Goal: Task Accomplishment & Management: Manage account settings

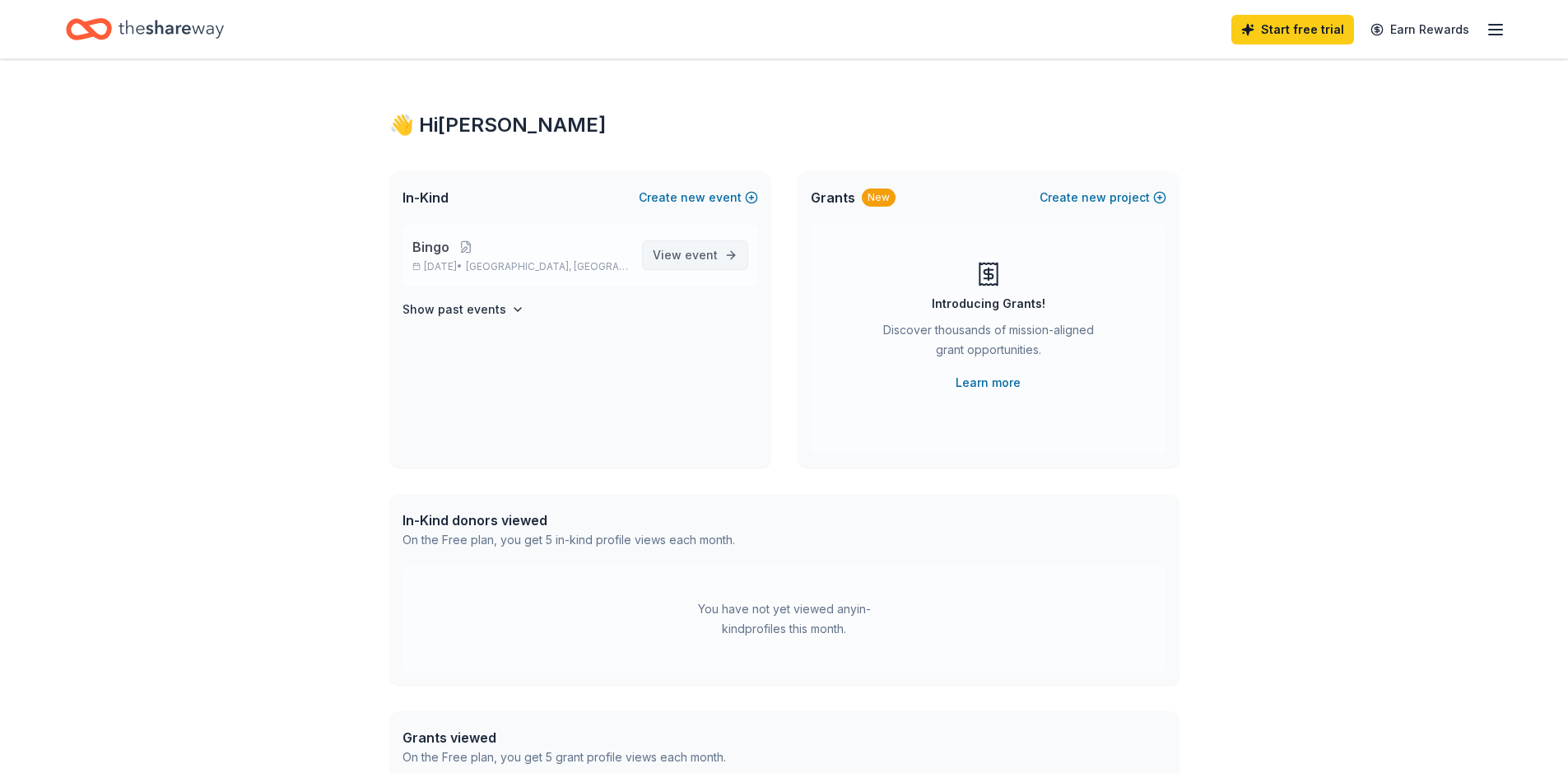
click at [706, 259] on span "event" at bounding box center [701, 255] width 33 height 14
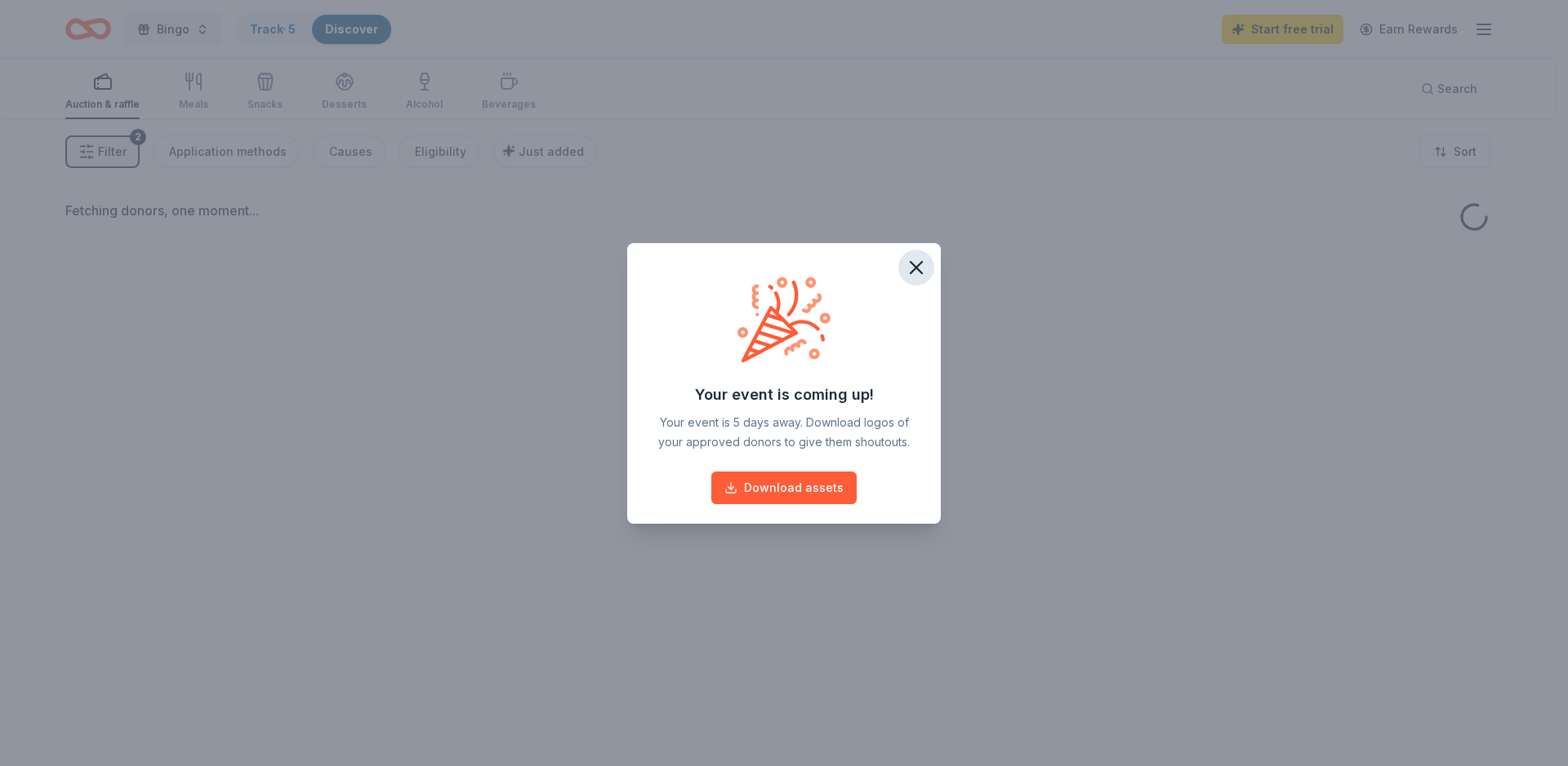
click at [915, 263] on icon "button" at bounding box center [915, 267] width 23 height 23
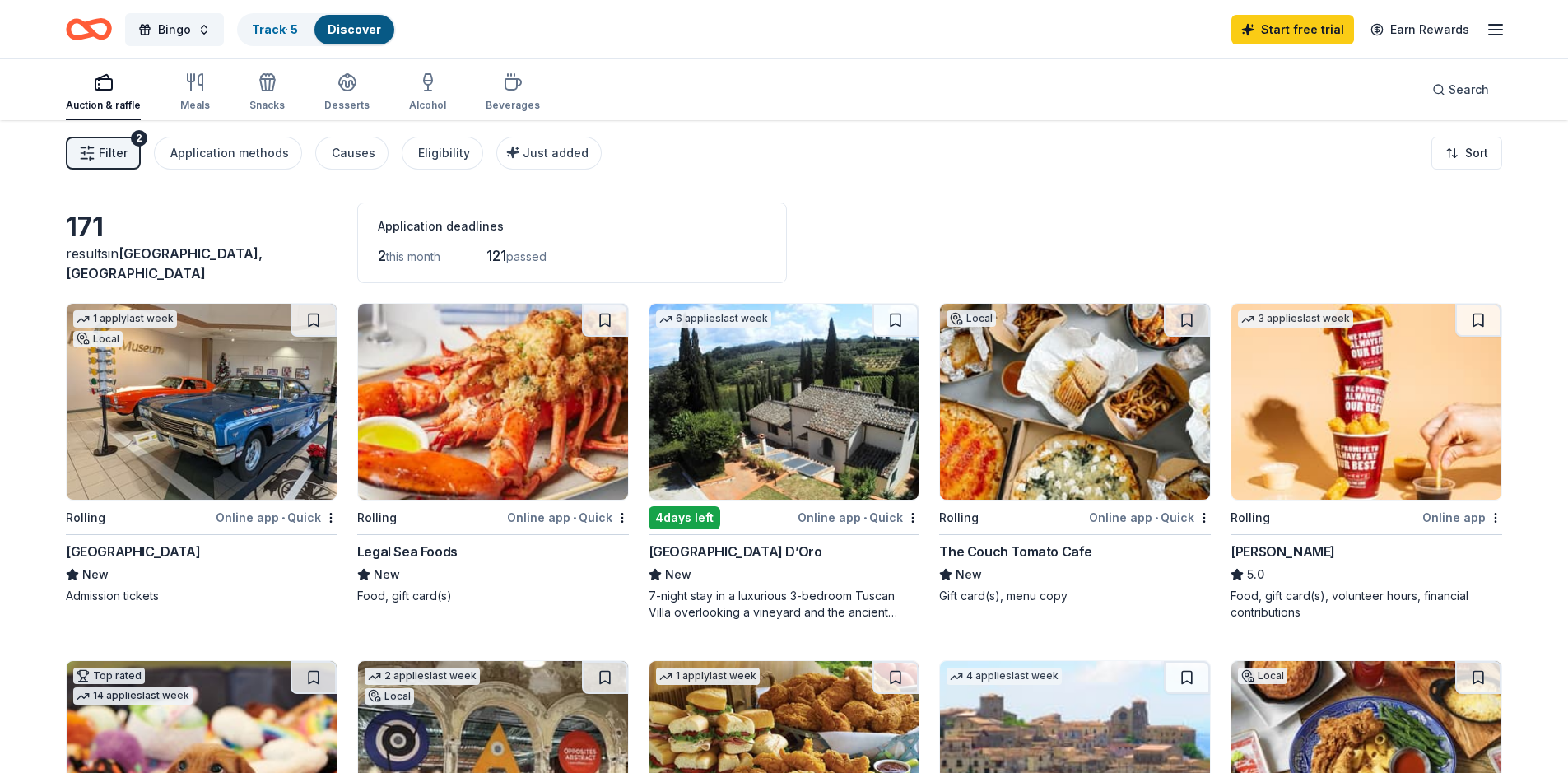
click at [1498, 24] on line "button" at bounding box center [1495, 24] width 13 height 0
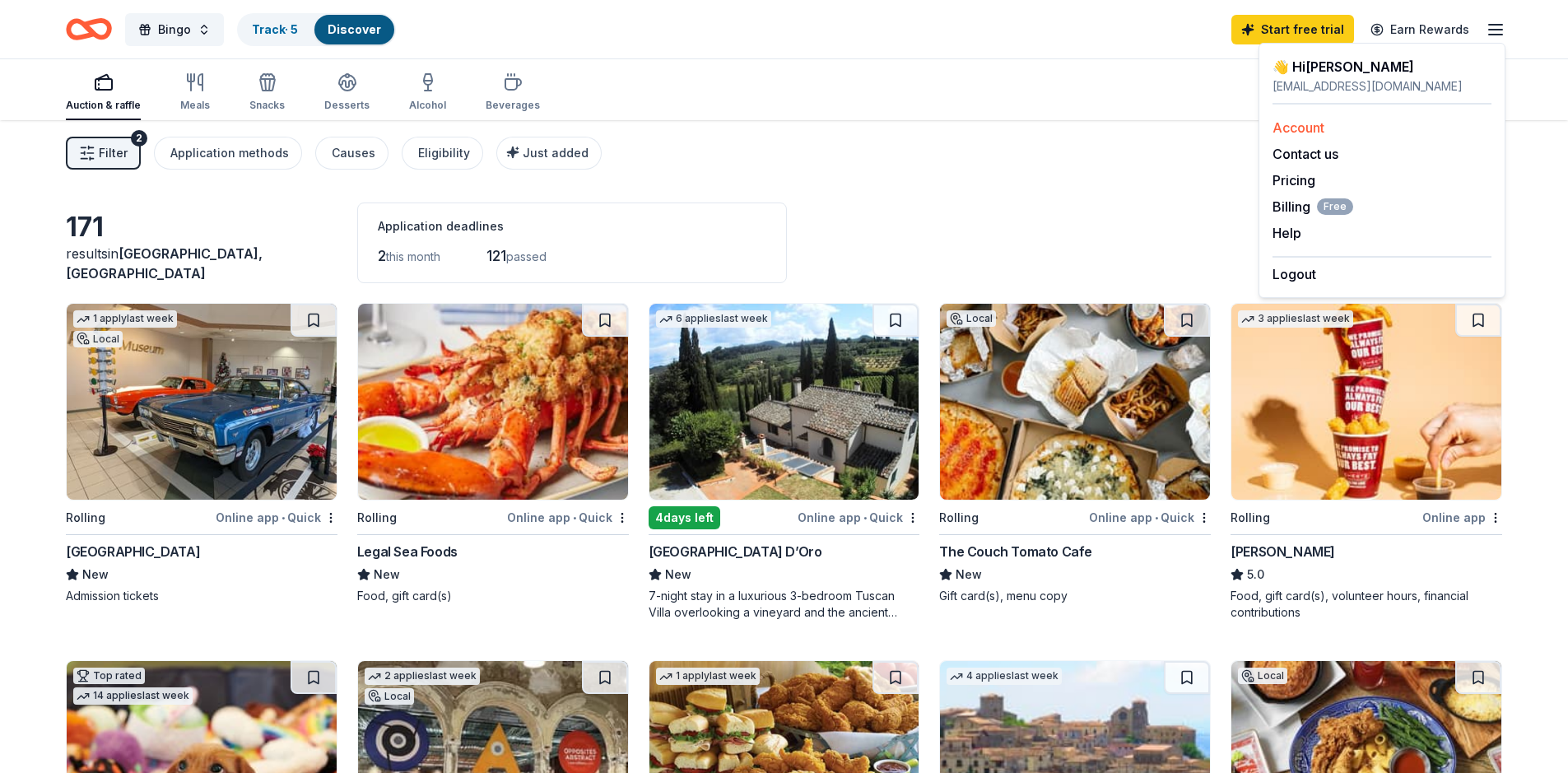
click at [1304, 125] on link "Account" at bounding box center [1298, 128] width 51 height 17
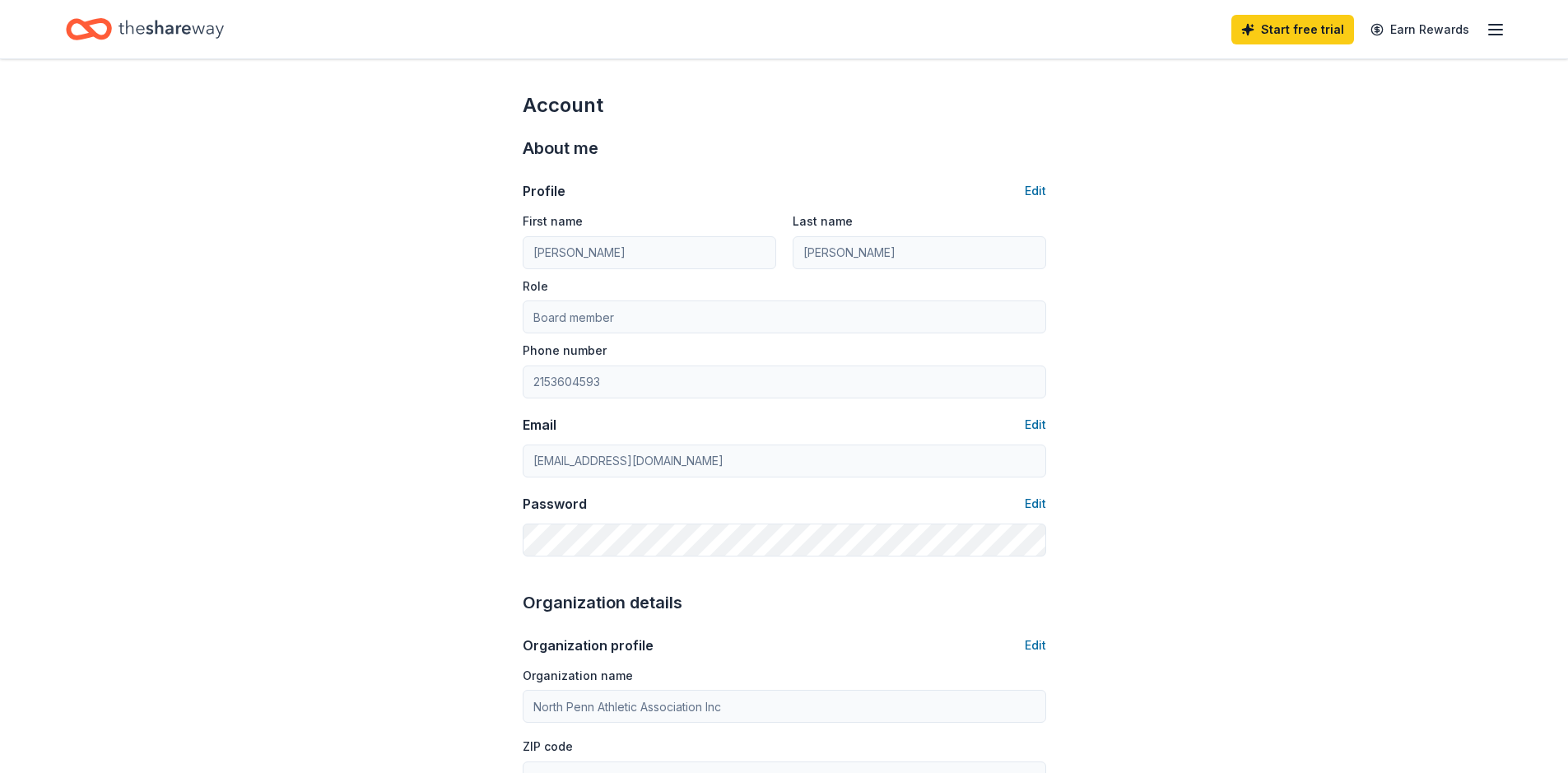
click at [1490, 27] on icon "button" at bounding box center [1495, 29] width 19 height 19
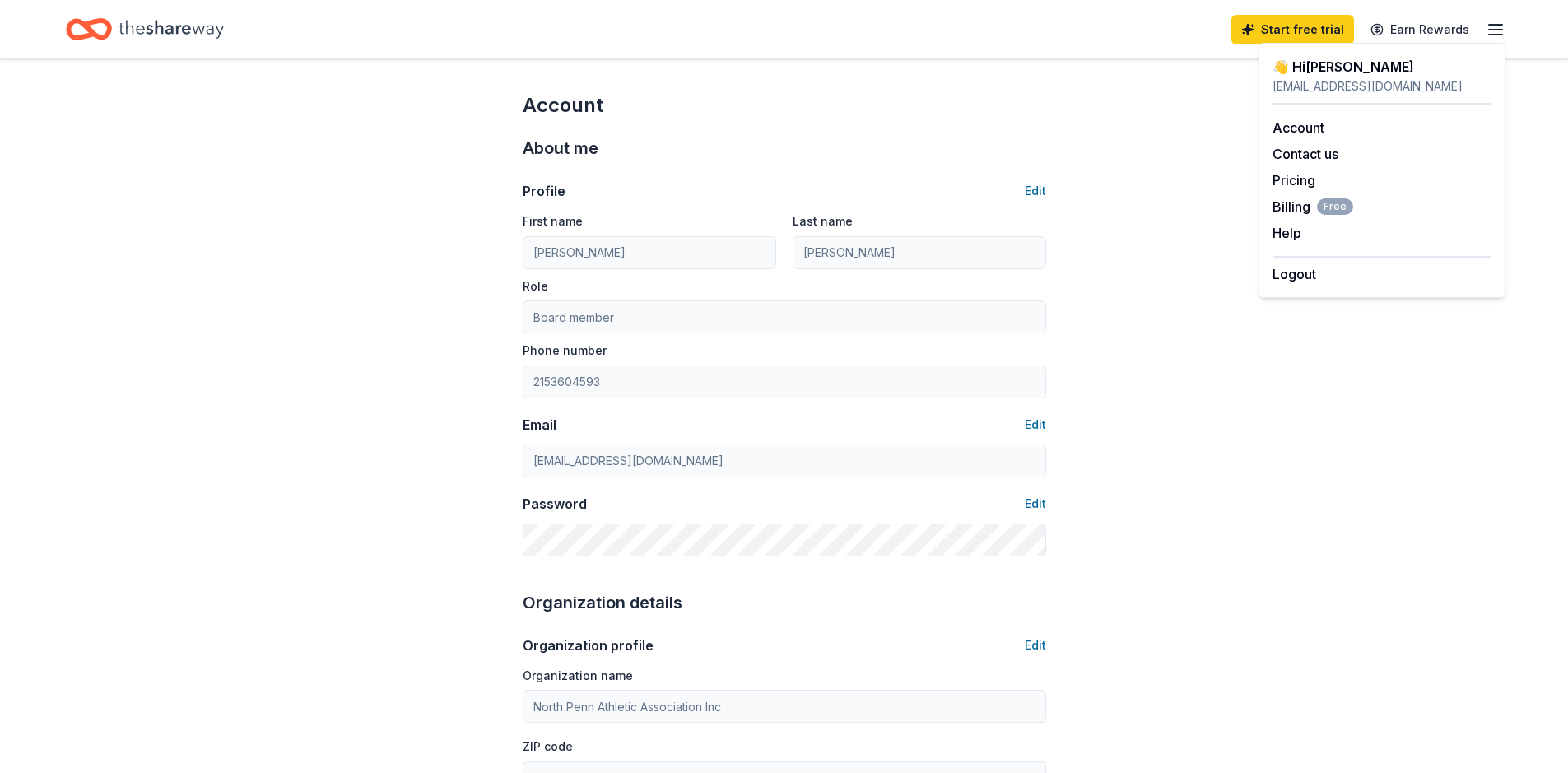
click at [1011, 110] on div "Account" at bounding box center [784, 105] width 524 height 26
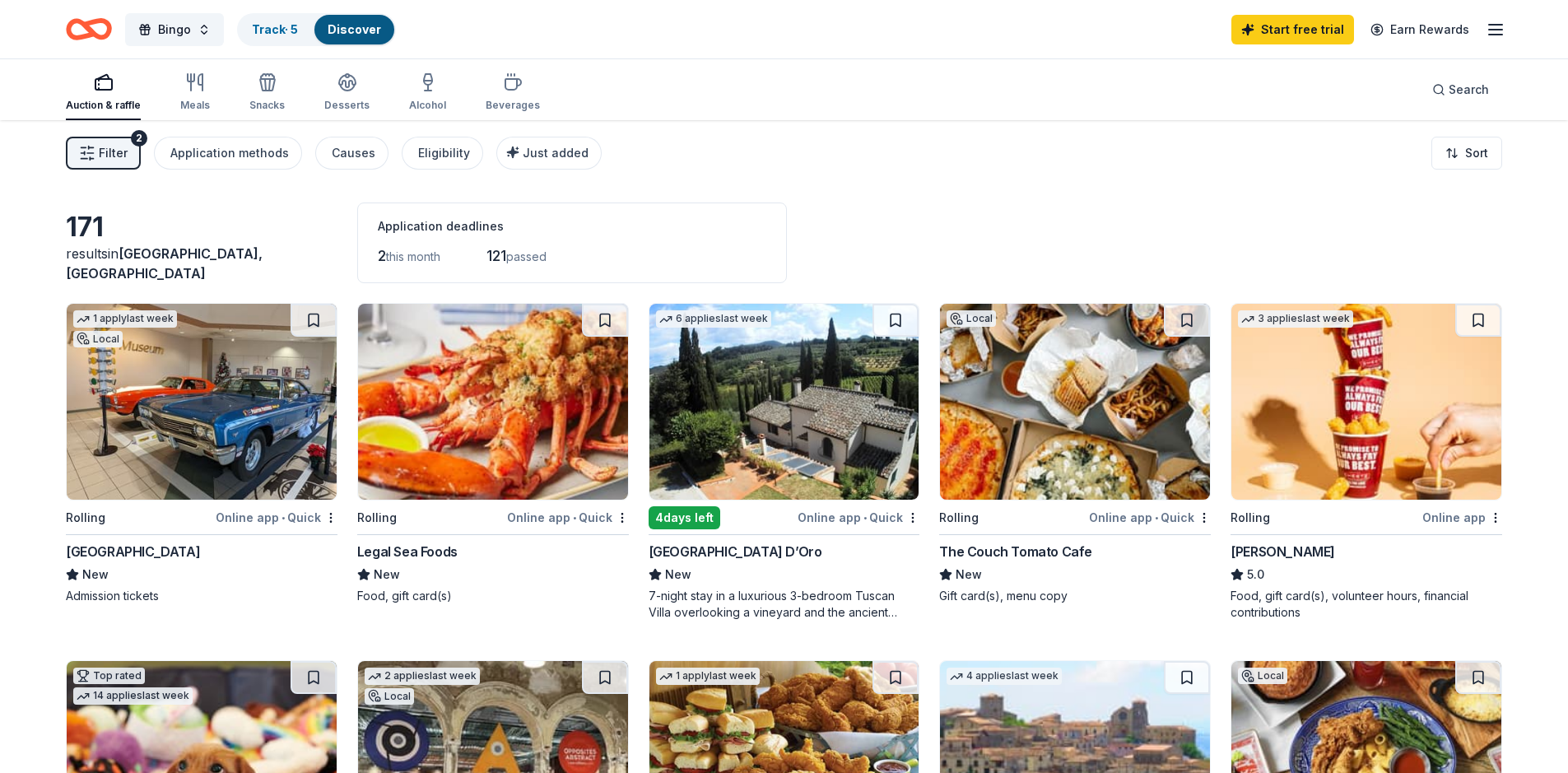
click at [406, 254] on span "this month" at bounding box center [413, 257] width 54 height 14
click at [272, 18] on div "Track · 5" at bounding box center [275, 30] width 73 height 30
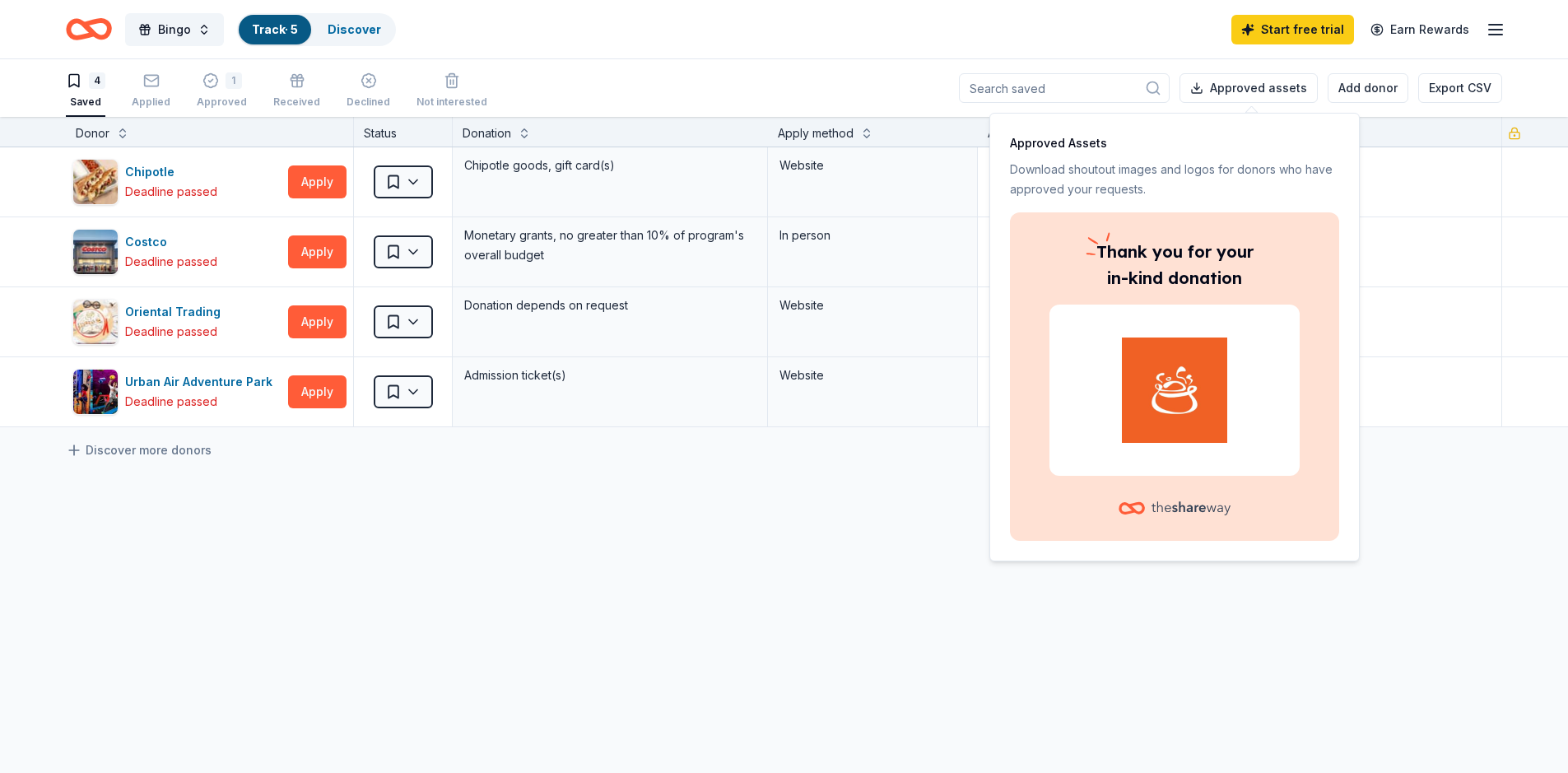
click at [745, 508] on div "Chipotle Deadline passed Apply Saved Chipotle goods, gift card(s) Website Costc…" at bounding box center [784, 442] width 1568 height 590
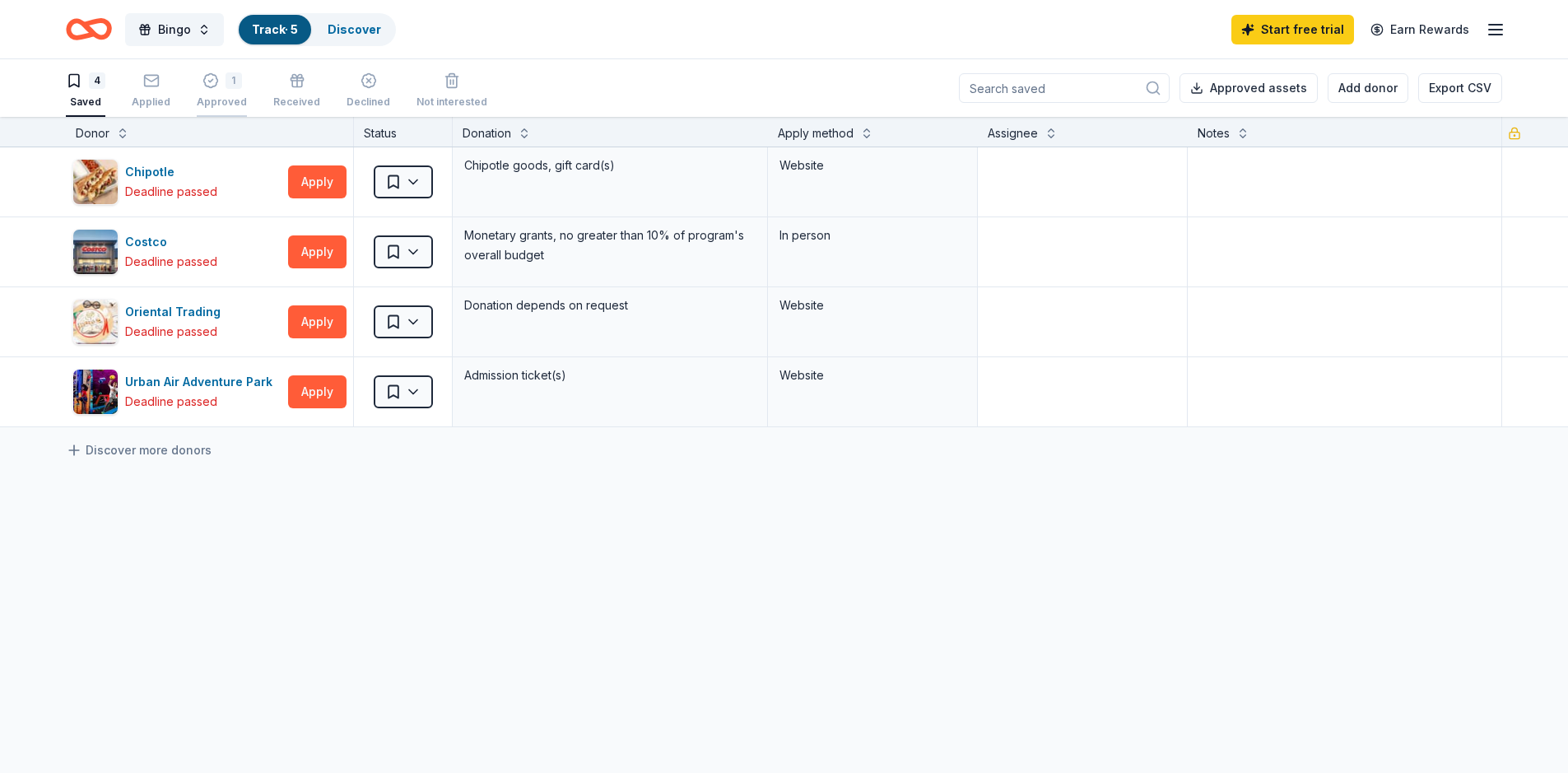
click at [213, 89] on div "1 Approved" at bounding box center [222, 90] width 51 height 36
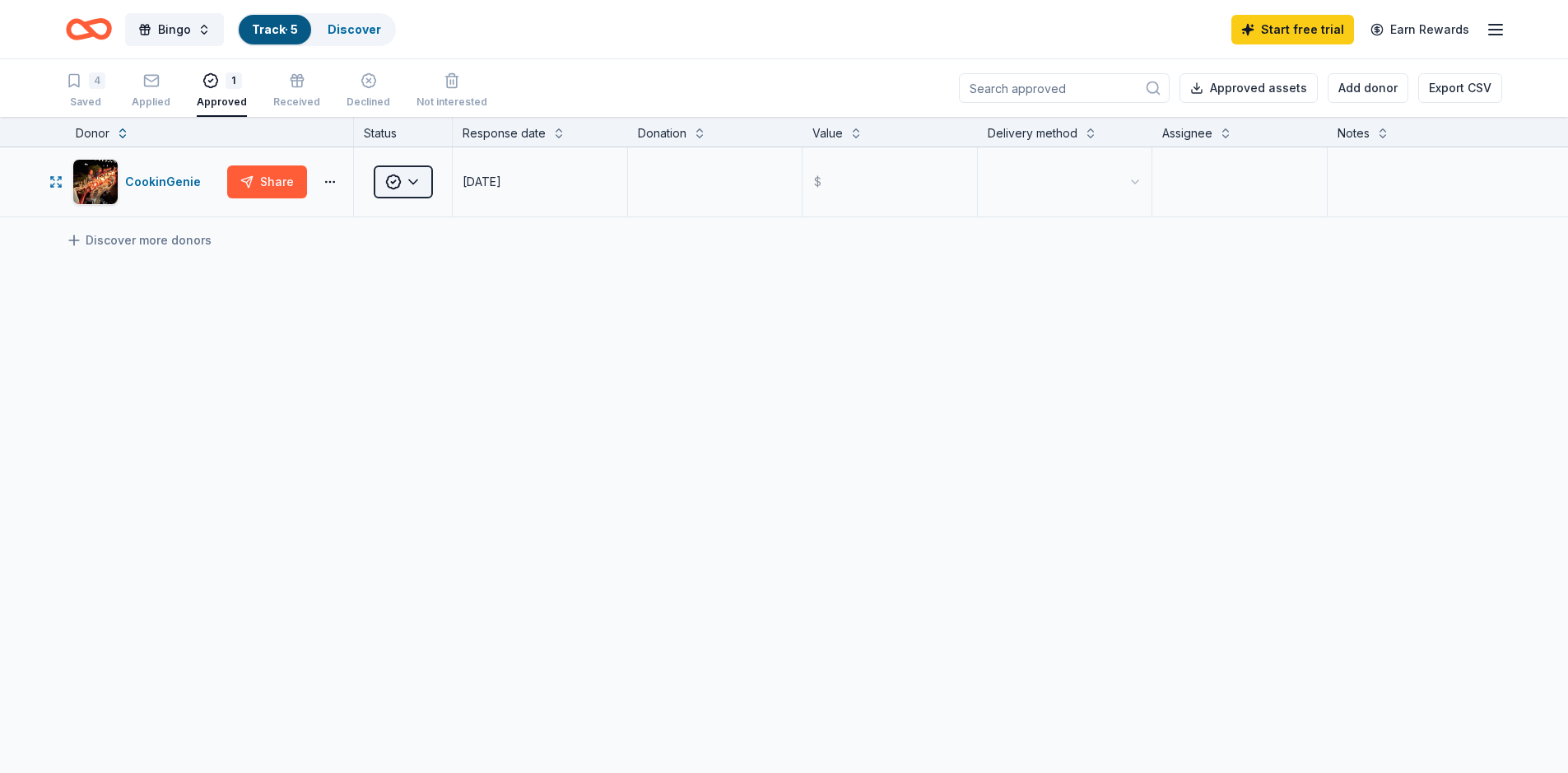
click at [414, 178] on button "Approved" at bounding box center [403, 181] width 59 height 33
click at [300, 274] on html "Bingo Track · 5 Discover Start free trial Earn Rewards 4 Saved Applied 1 Approv…" at bounding box center [790, 386] width 1581 height 773
click at [328, 186] on button "button" at bounding box center [330, 182] width 33 height 14
click at [329, 186] on body "Bingo Track · 5 Discover Start free trial Earn Rewards 4 Saved Applied 1 Approv…" at bounding box center [784, 386] width 1568 height 773
click at [468, 315] on div "CookinGenie Share Approved [DATE] $ Discover more donors" at bounding box center [784, 338] width 1568 height 380
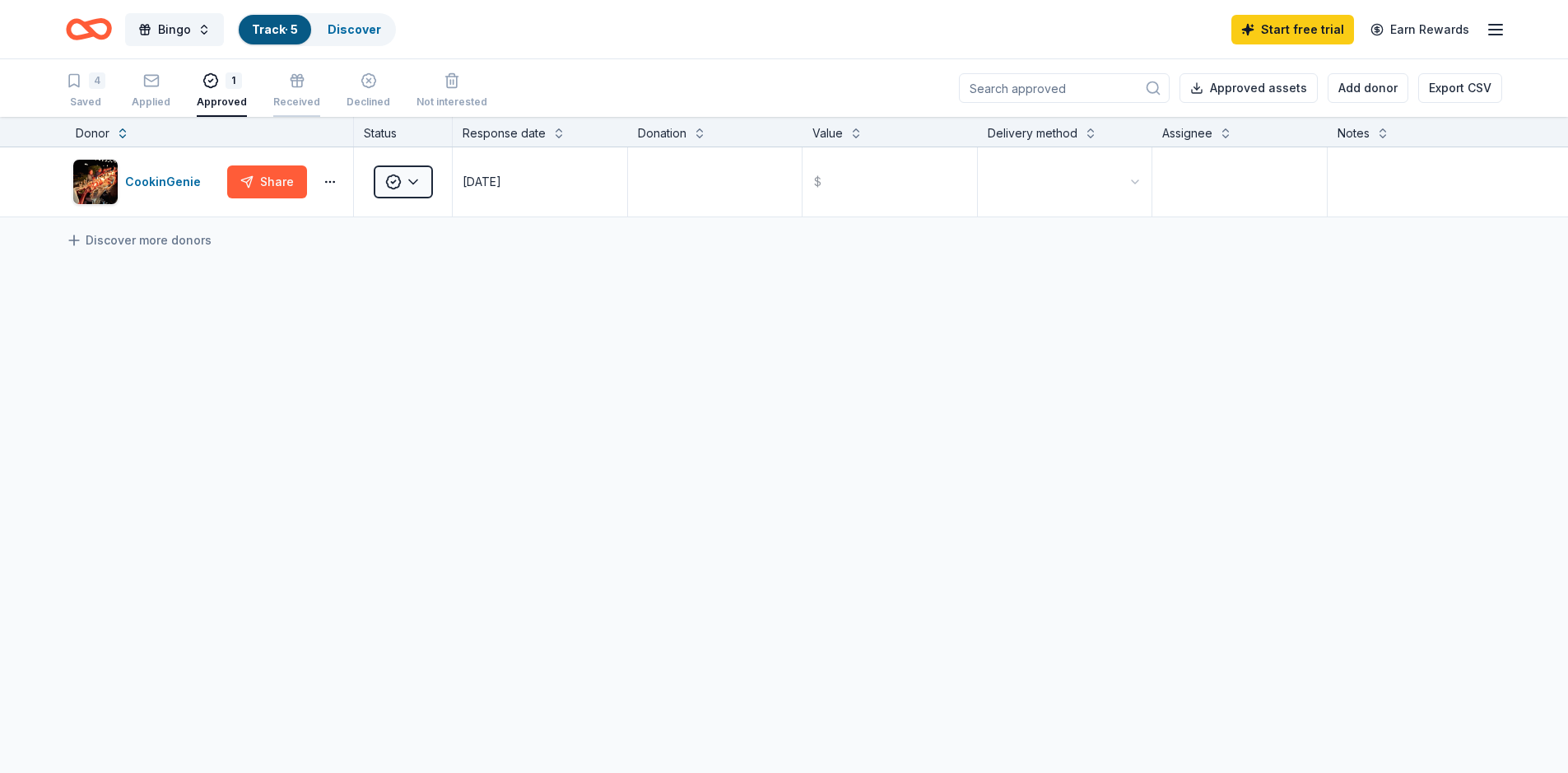
click at [273, 98] on div "Received" at bounding box center [297, 102] width 47 height 14
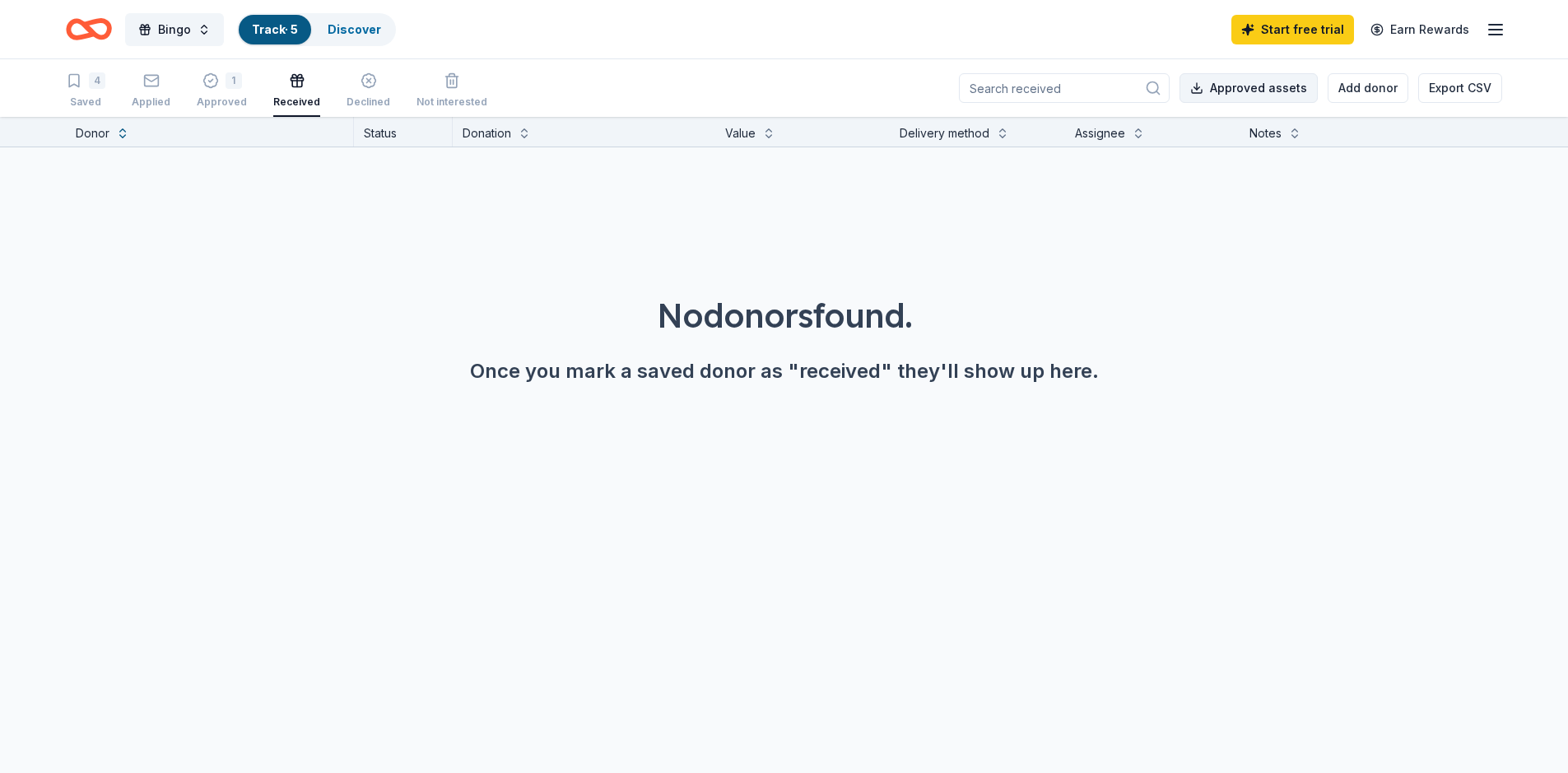
click at [1226, 92] on button "Approved assets" at bounding box center [1248, 88] width 138 height 30
click at [360, 80] on icon "button" at bounding box center [369, 81] width 17 height 17
click at [446, 89] on div "Not interested" at bounding box center [452, 90] width 71 height 36
